Goal: Find contact information: Find contact information

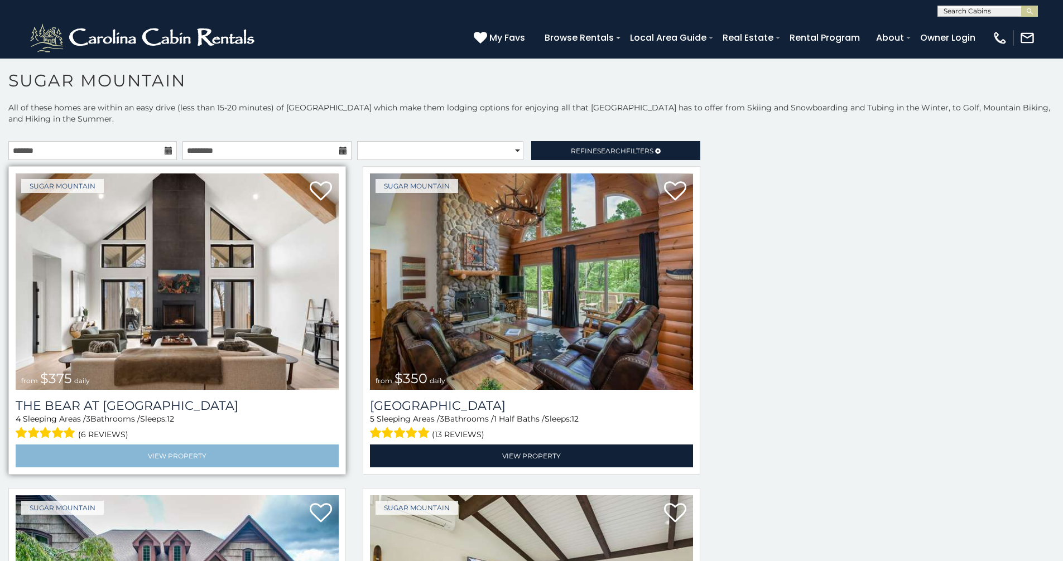
drag, startPoint x: 438, startPoint y: 410, endPoint x: 87, endPoint y: 448, distance: 353.0
click at [555, 413] on div "5 Sleeping Areas / 3 Bathrooms / 1 Half Baths / Sleeps: 12 (13 reviews)" at bounding box center [531, 427] width 323 height 28
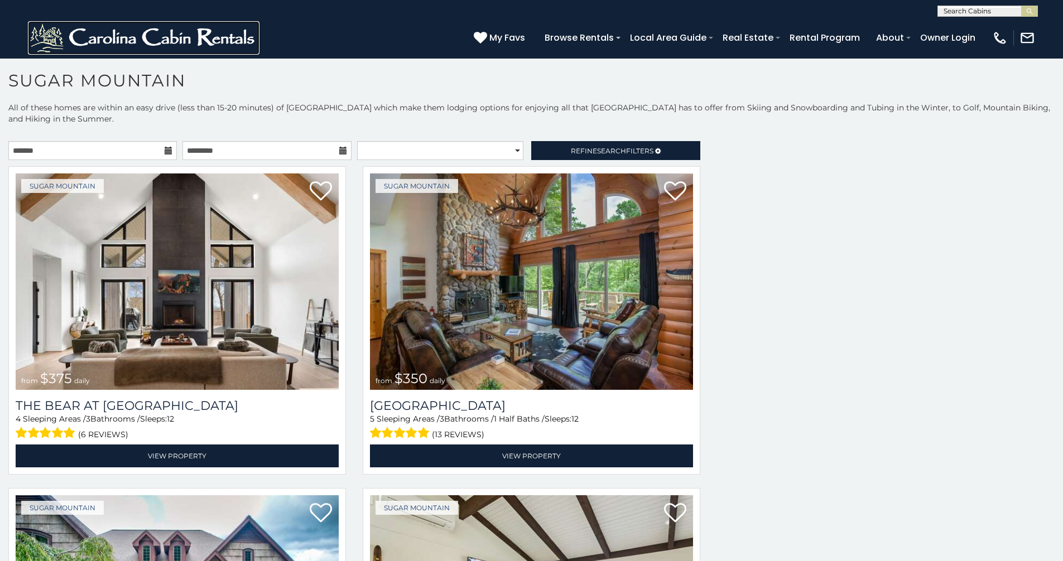
click at [60, 52] on img at bounding box center [144, 37] width 232 height 33
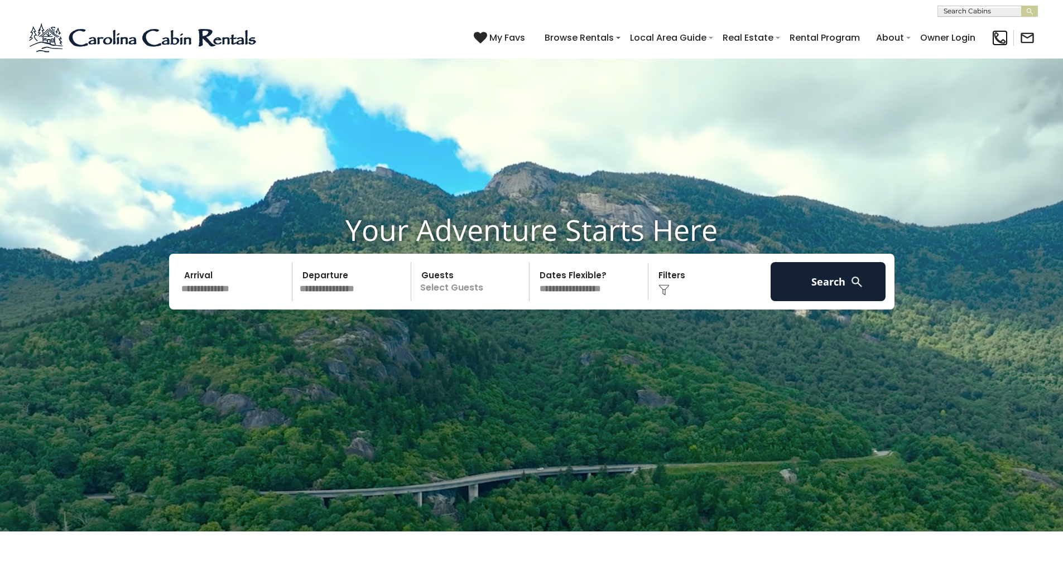
click at [999, 45] on img at bounding box center [1000, 38] width 16 height 16
